Goal: Task Accomplishment & Management: Complete application form

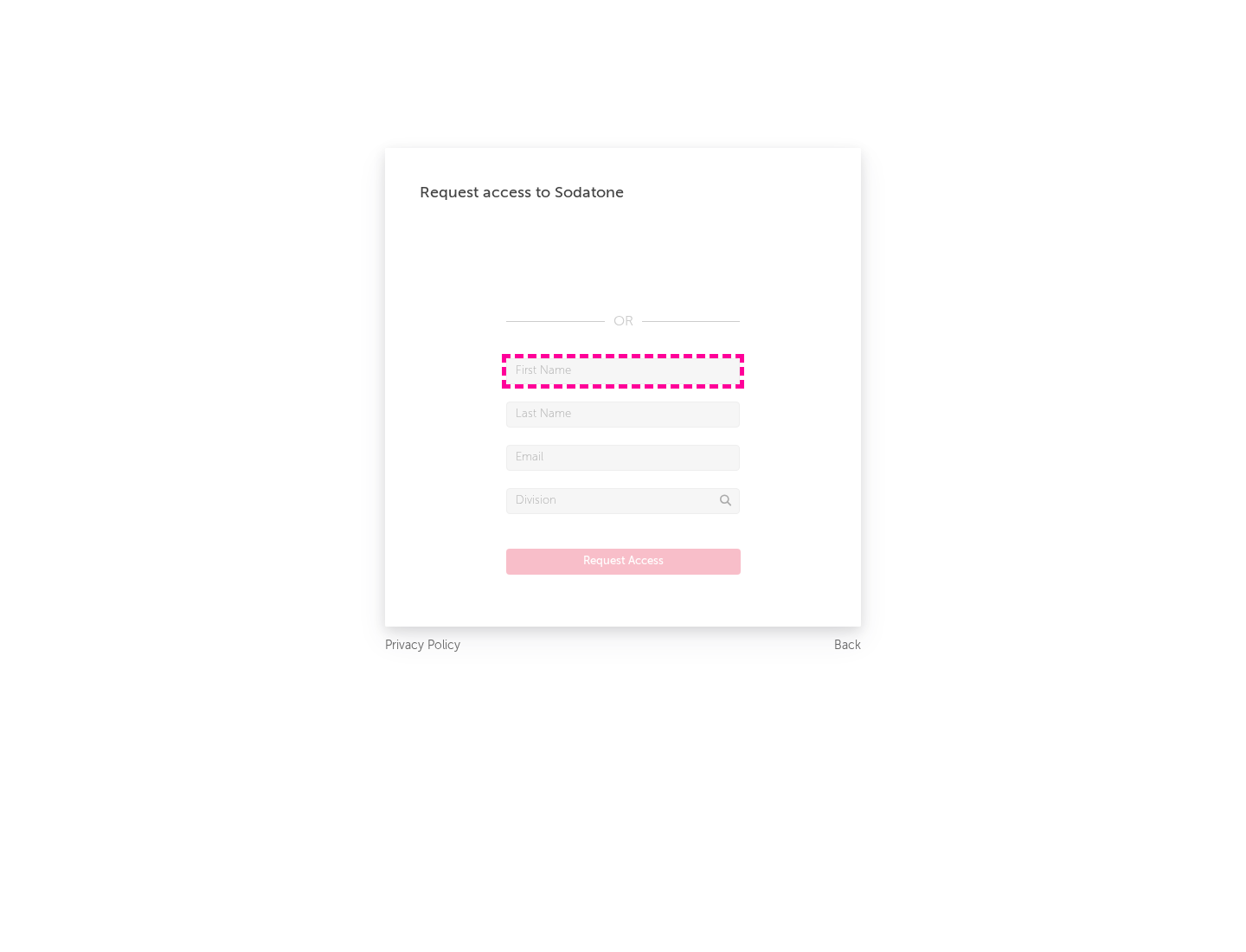
click at [623, 370] on input "text" at bounding box center [623, 371] width 233 height 26
type input "[PERSON_NAME]"
click at [623, 414] on input "text" at bounding box center [623, 414] width 233 height 26
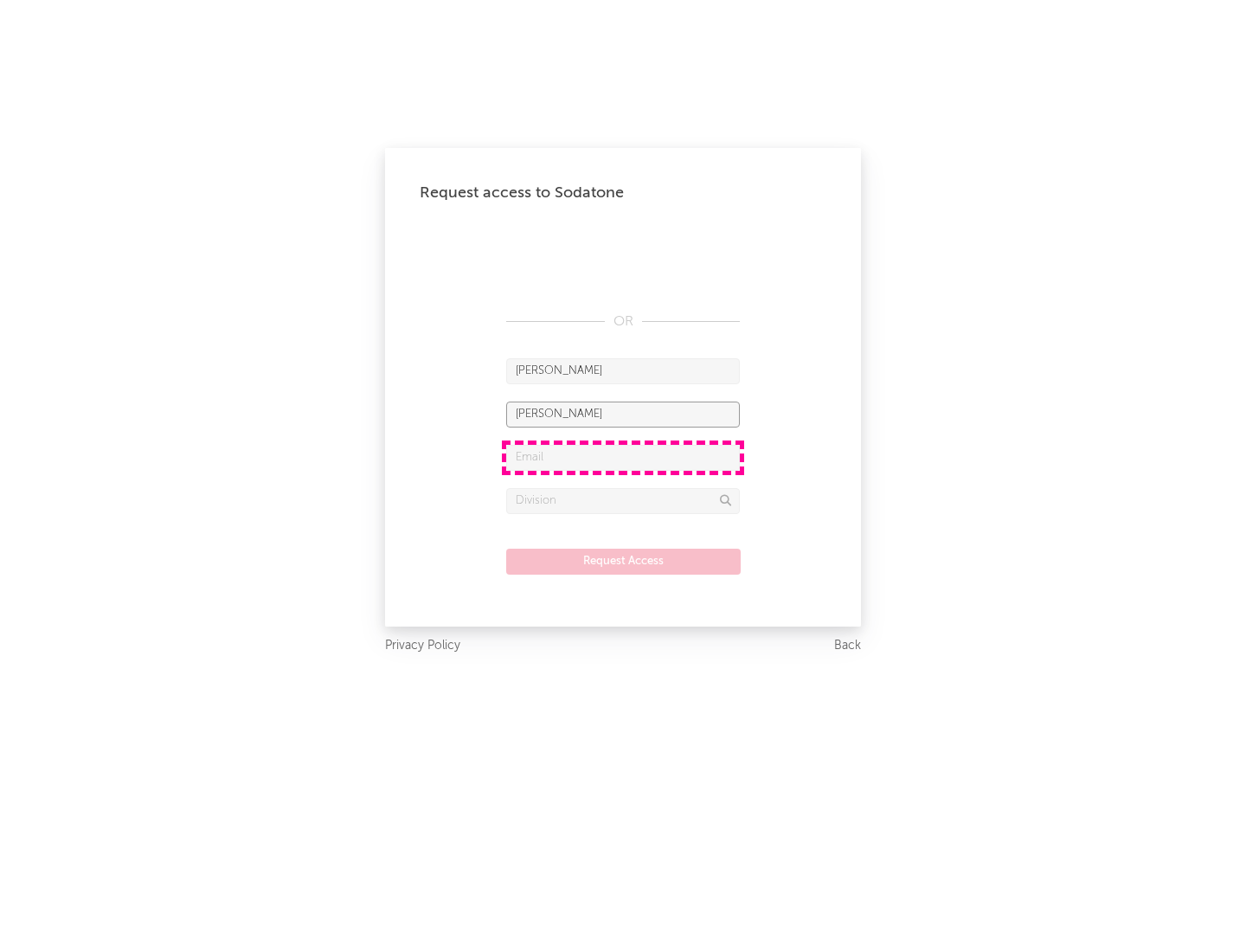
type input "[PERSON_NAME]"
click at [623, 457] on input "text" at bounding box center [623, 458] width 233 height 26
type input "[EMAIL_ADDRESS][DOMAIN_NAME]"
click at [623, 500] on input "text" at bounding box center [623, 500] width 233 height 26
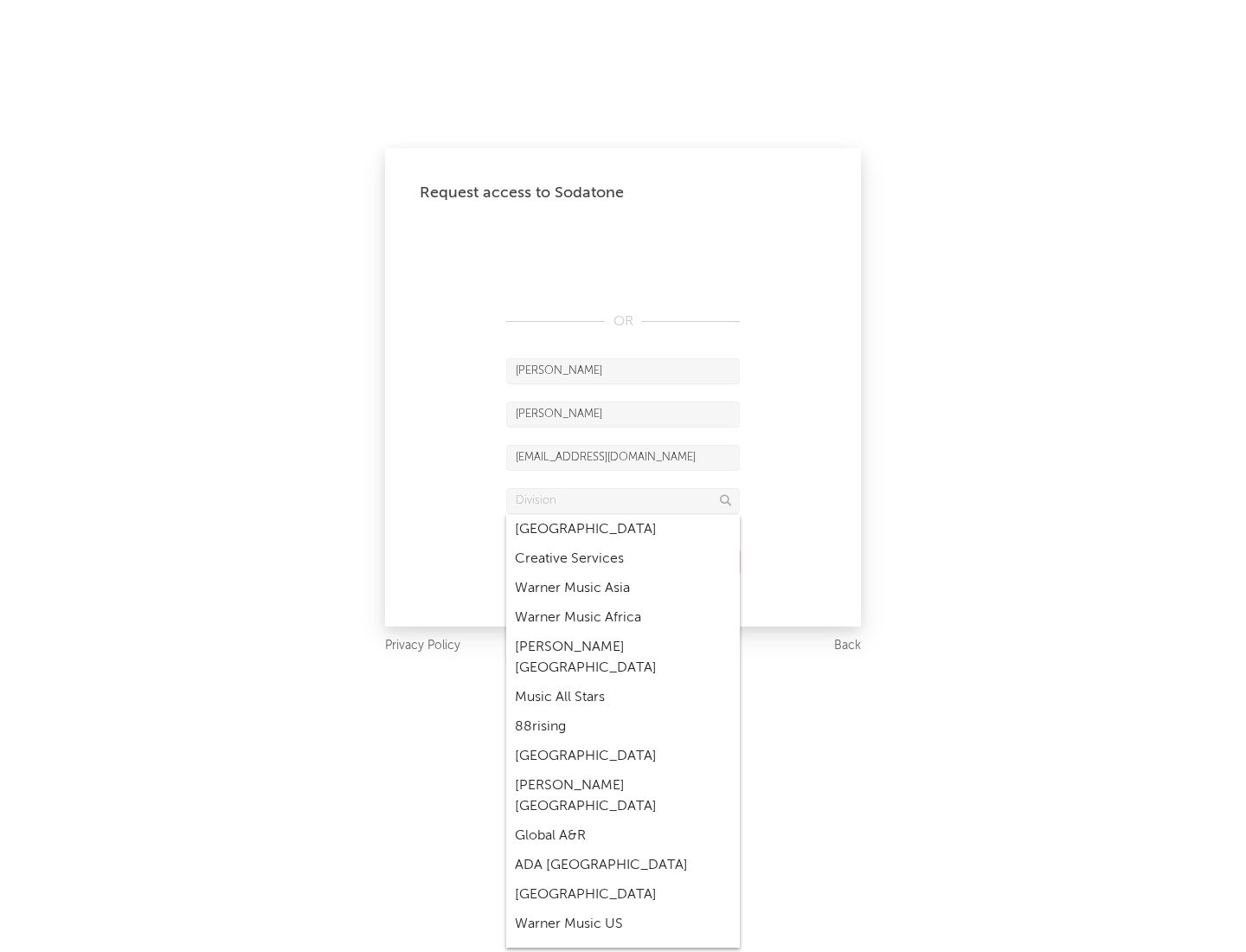
click at [623, 683] on div "Music All Stars" at bounding box center [623, 697] width 233 height 29
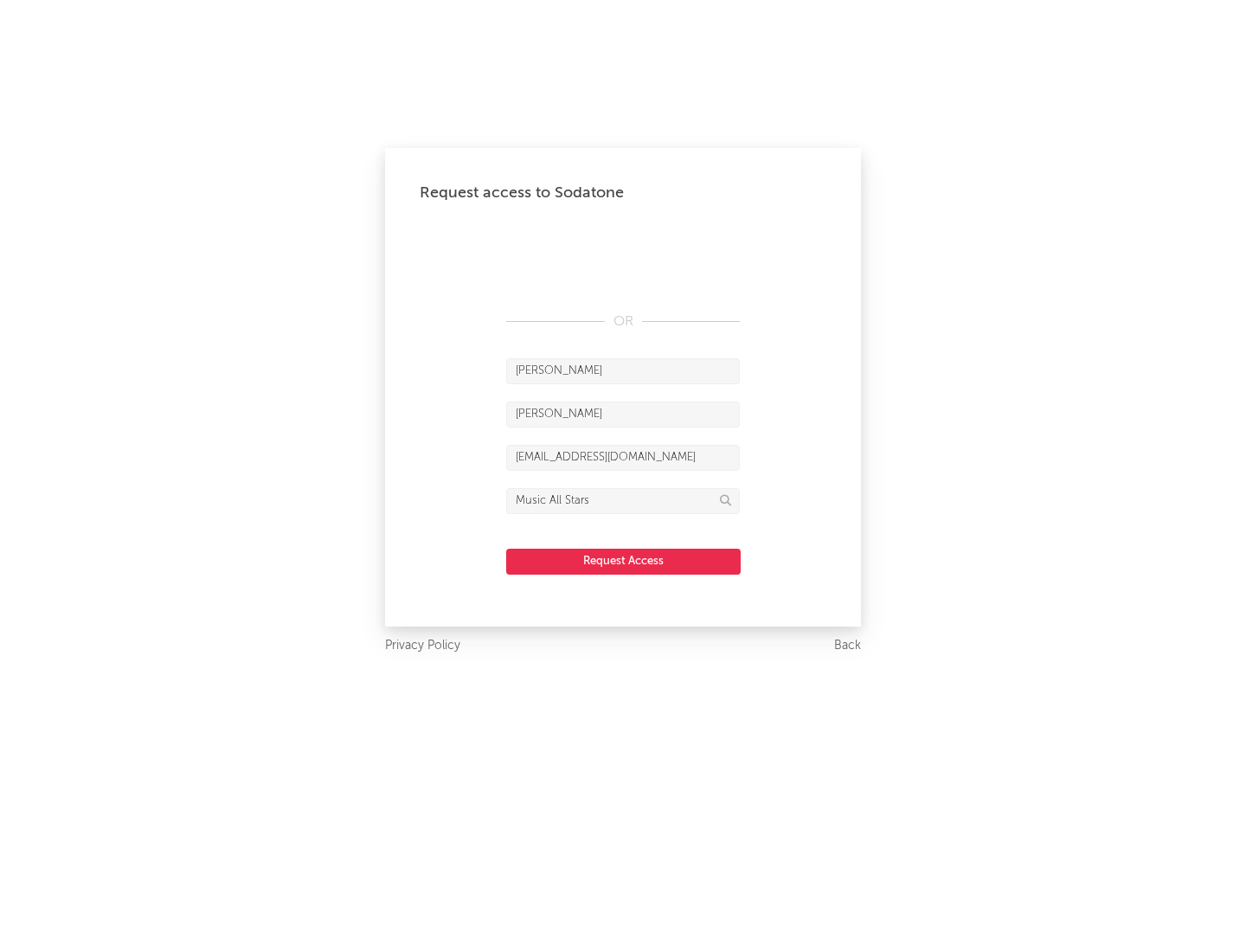
type input "Music All Stars"
click at [623, 561] on button "Request Access" at bounding box center [623, 561] width 234 height 26
